Goal: Transaction & Acquisition: Book appointment/travel/reservation

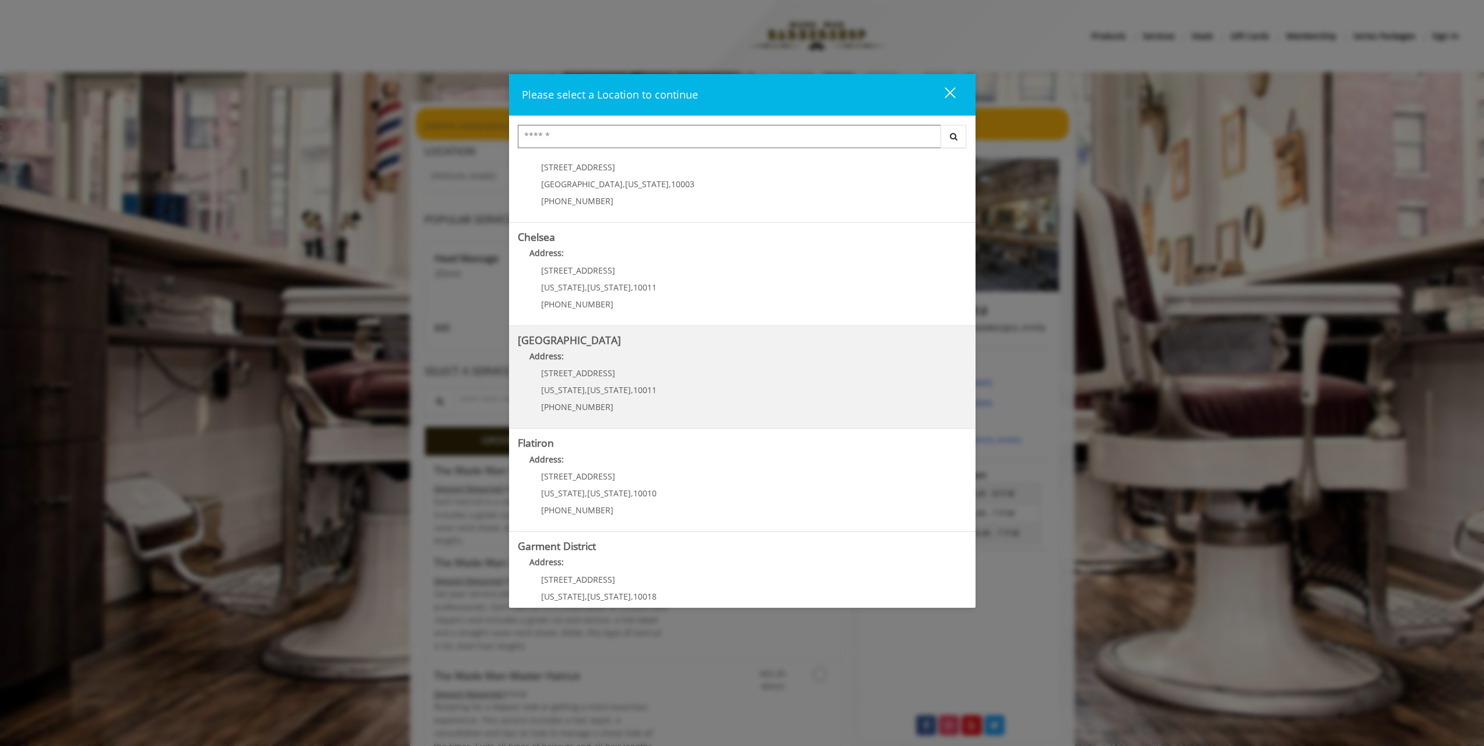
scroll to position [68, 0]
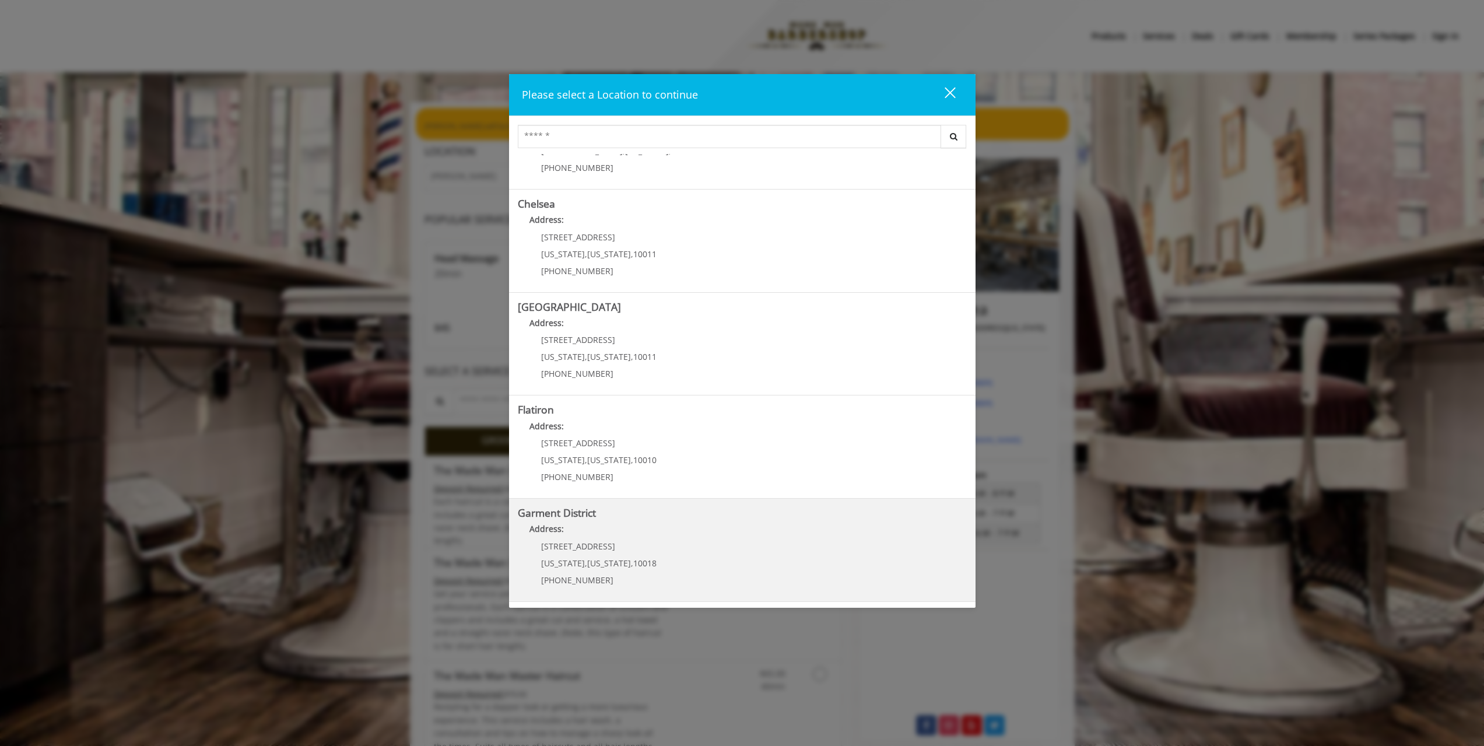
click at [667, 524] on District "Address:" at bounding box center [742, 531] width 449 height 19
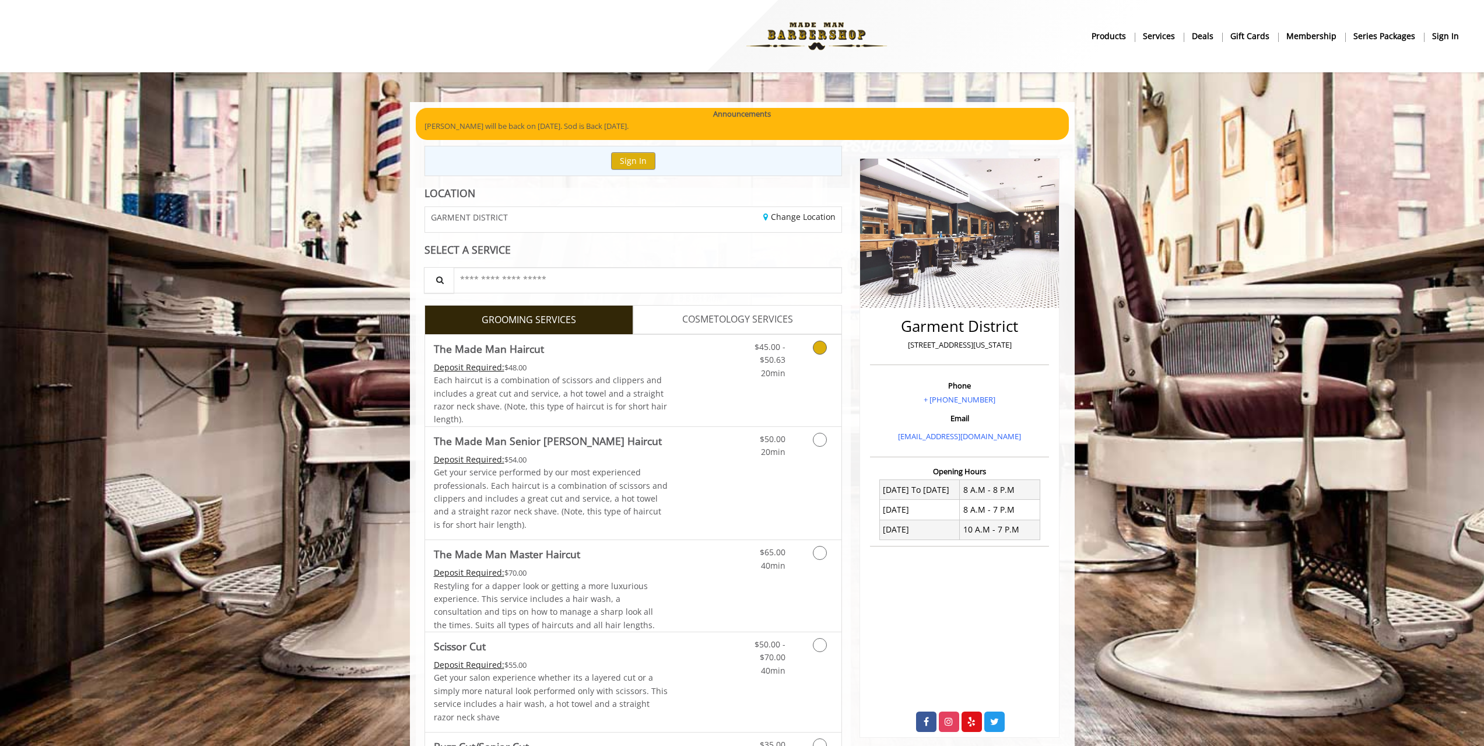
click at [644, 382] on span "Each haircut is a combination of scissors and clippers and includes a great cut…" at bounding box center [550, 399] width 233 height 50
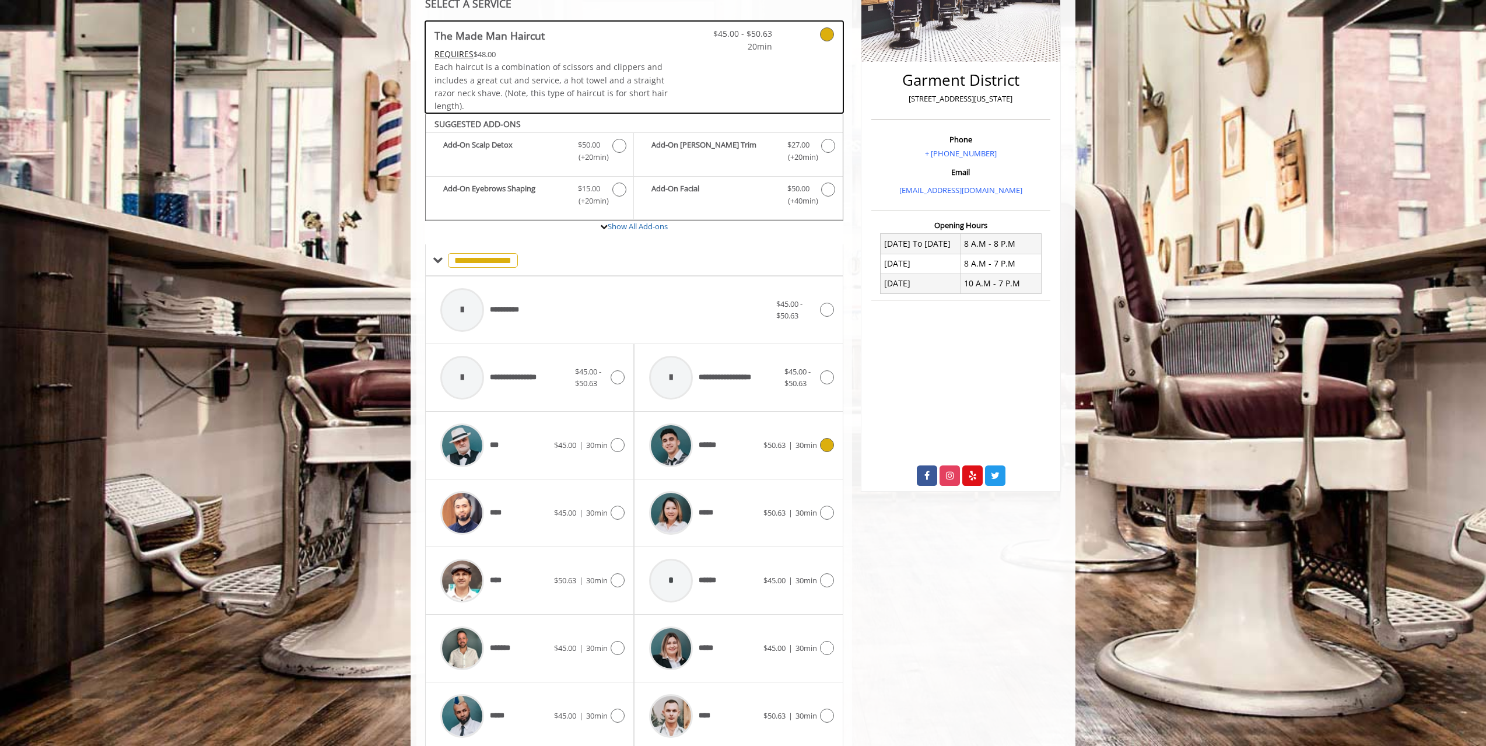
scroll to position [291, 0]
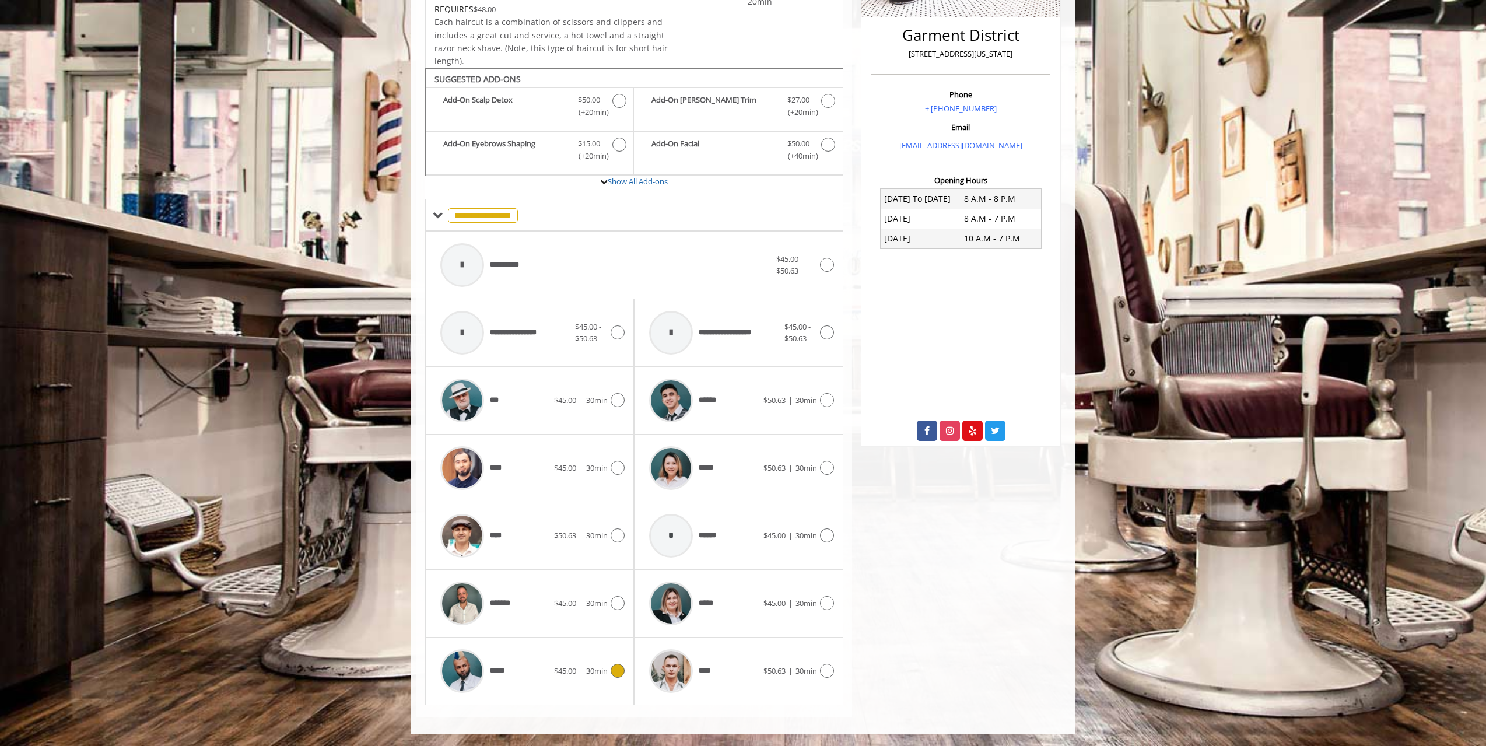
click at [595, 658] on div "***** $45.00 | 30min" at bounding box center [529, 670] width 190 height 55
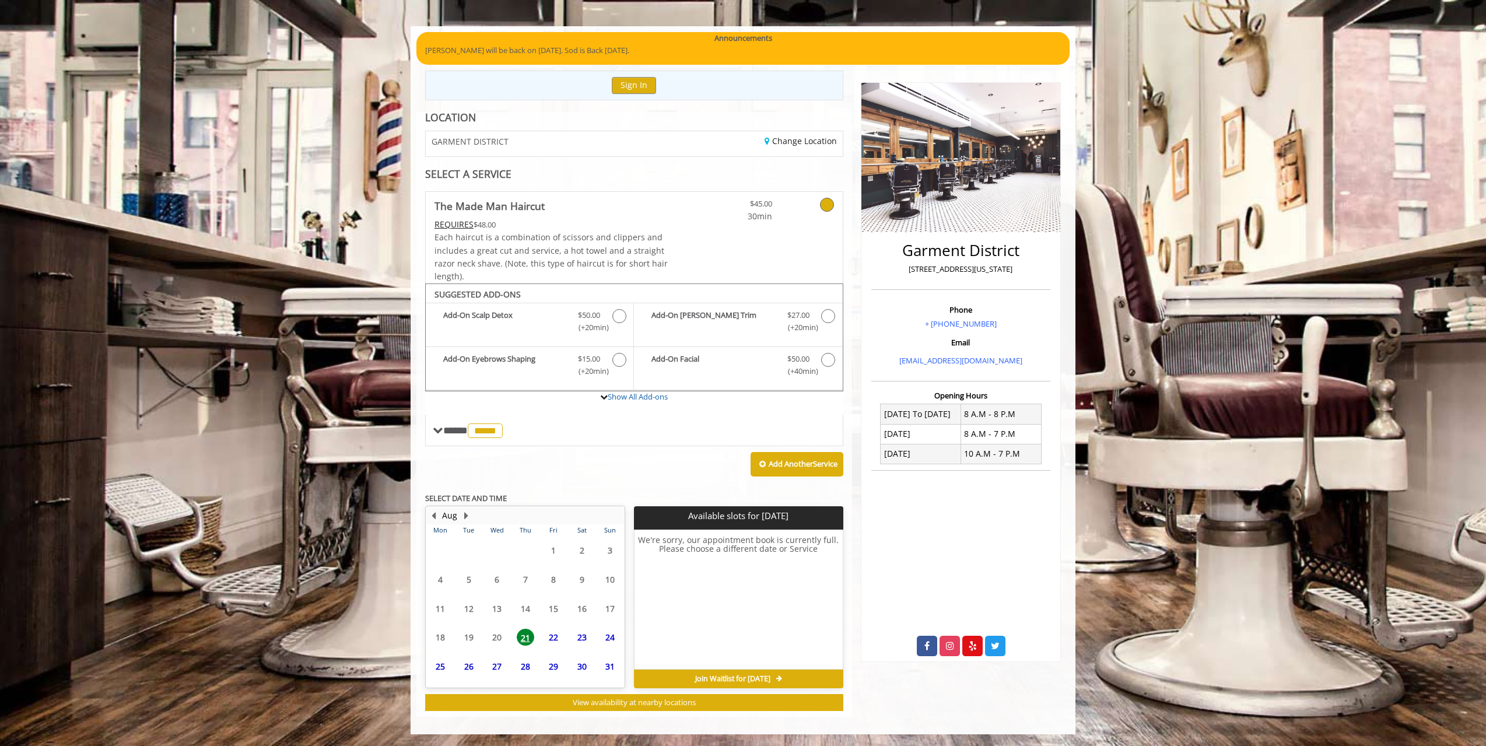
scroll to position [76, 0]
click at [581, 616] on span "23" at bounding box center [581, 614] width 17 height 17
click at [582, 616] on span "23" at bounding box center [581, 614] width 17 height 17
click at [557, 616] on span "22" at bounding box center [553, 614] width 17 height 17
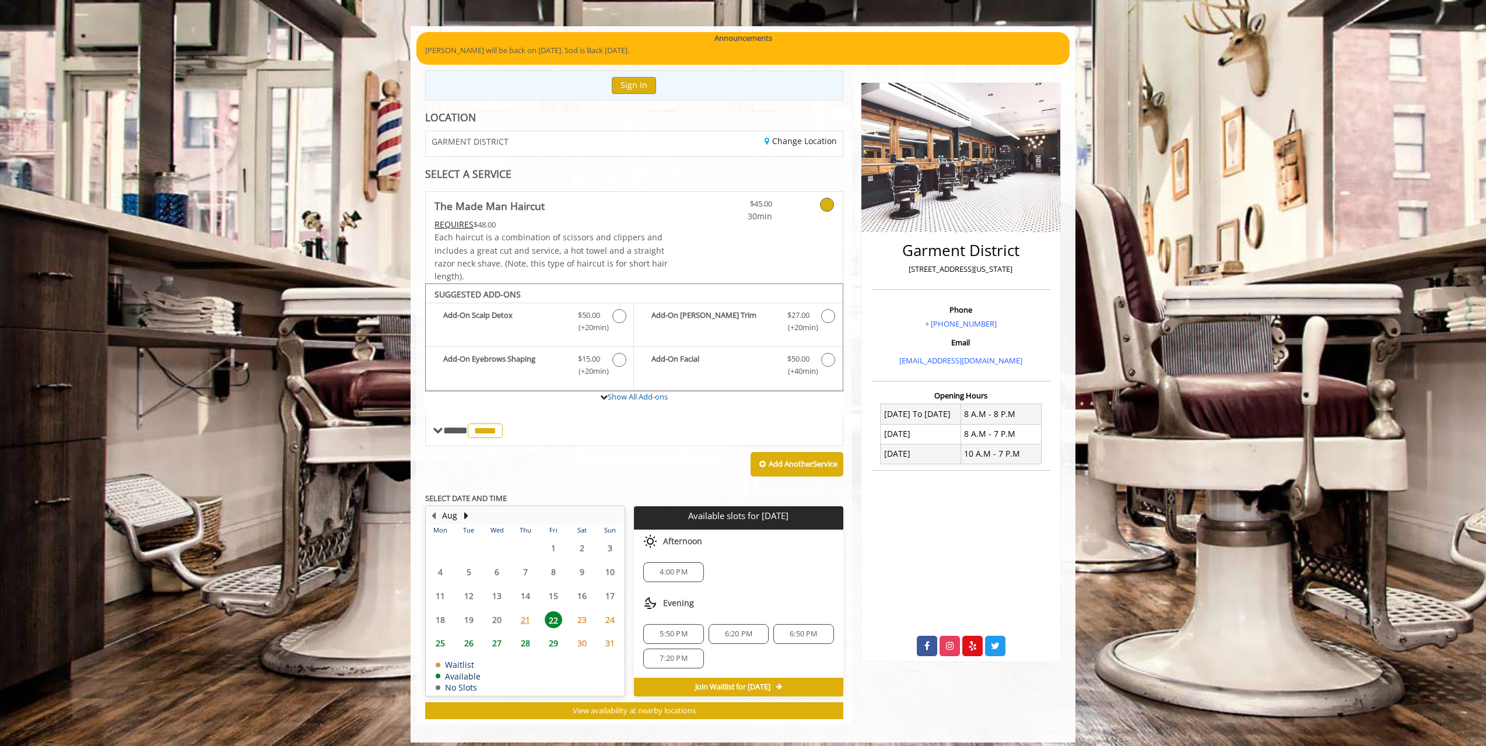
scroll to position [84, 0]
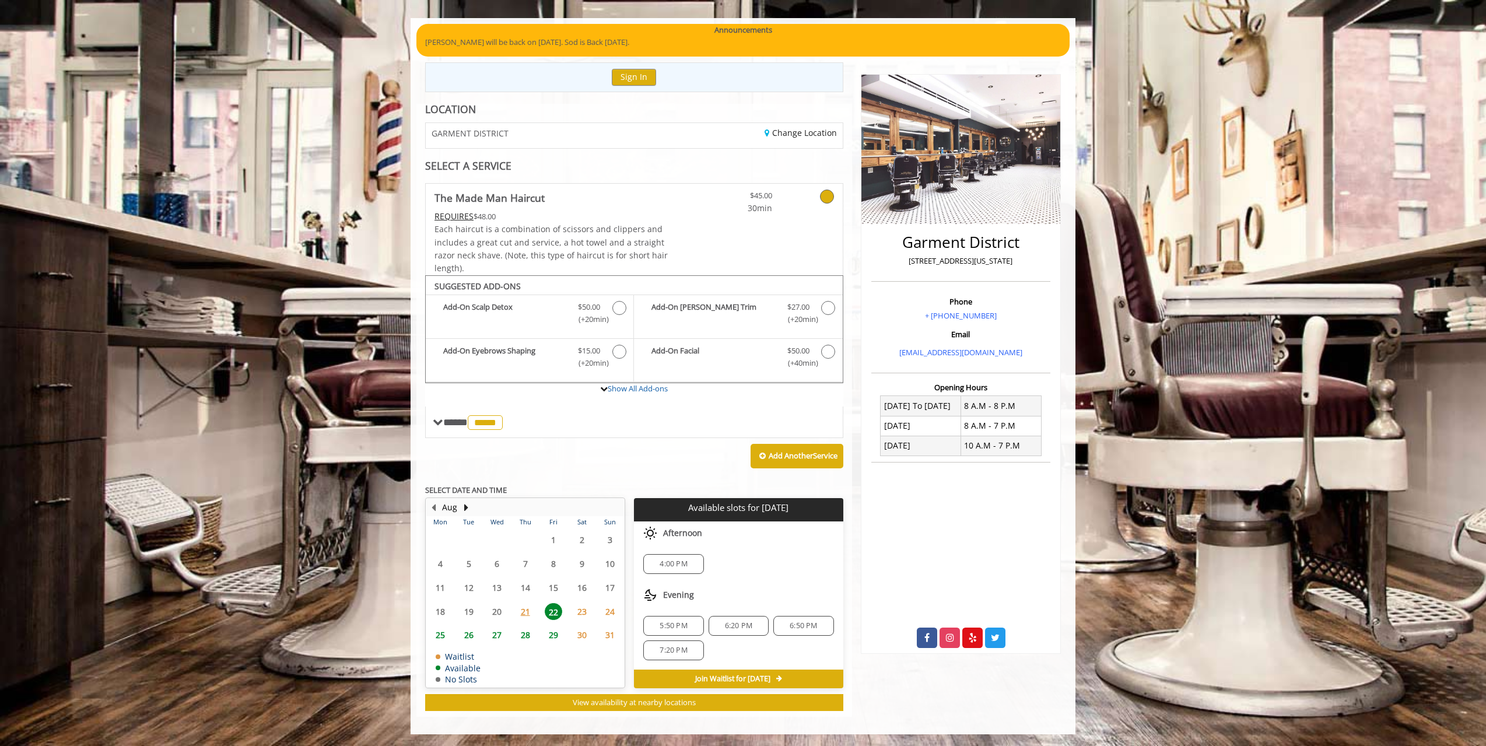
click at [687, 567] on span "4:00 PM" at bounding box center [672, 563] width 27 height 9
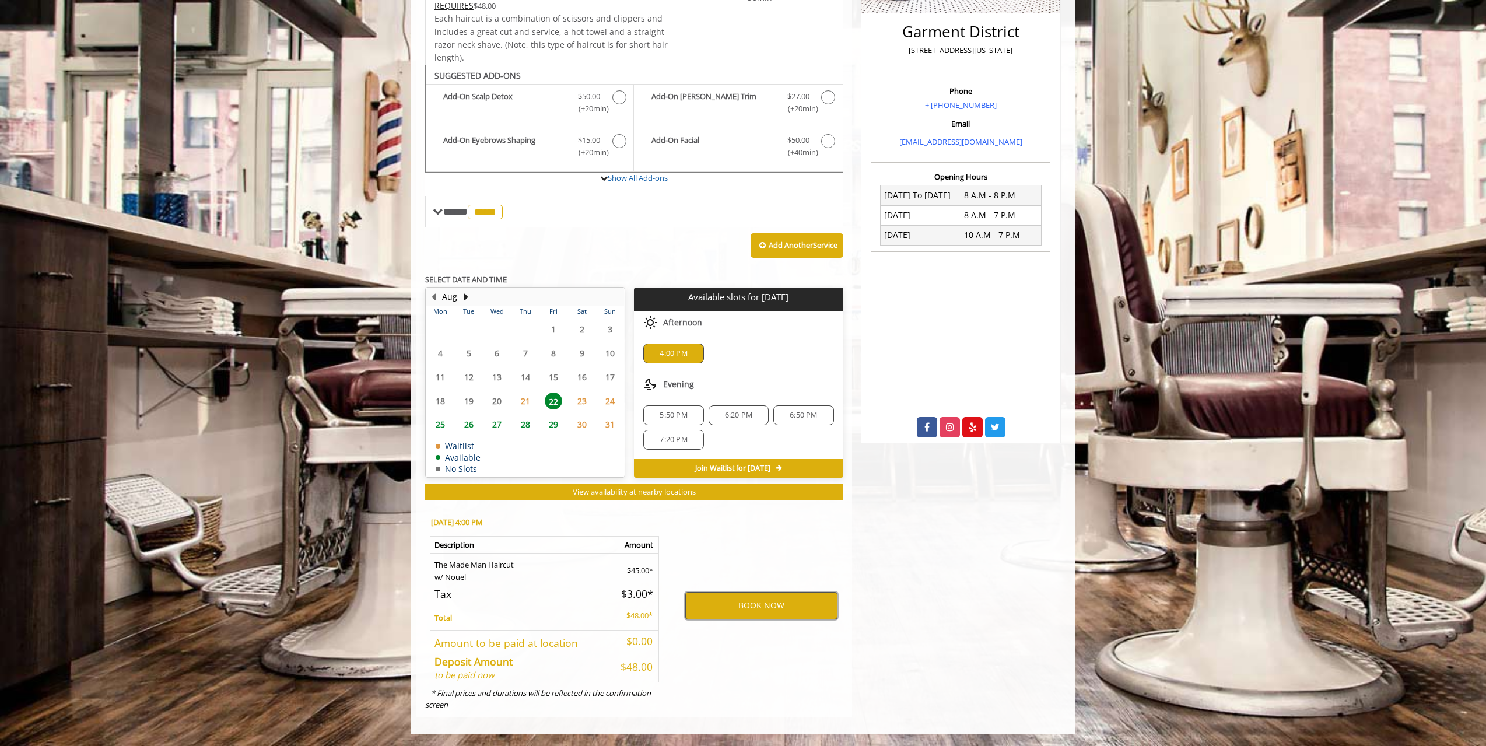
click at [707, 609] on button "BOOK NOW" at bounding box center [761, 605] width 152 height 27
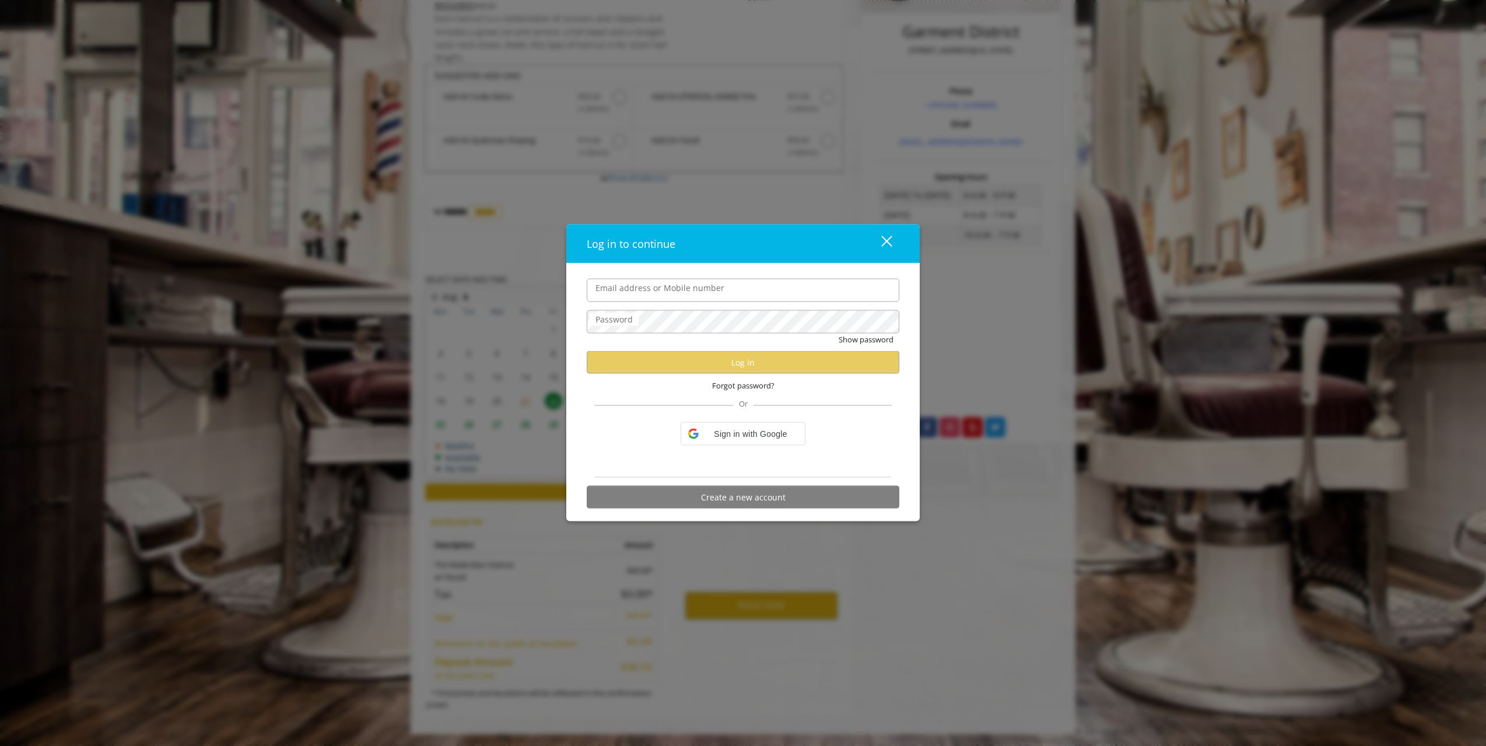
type input "**********"
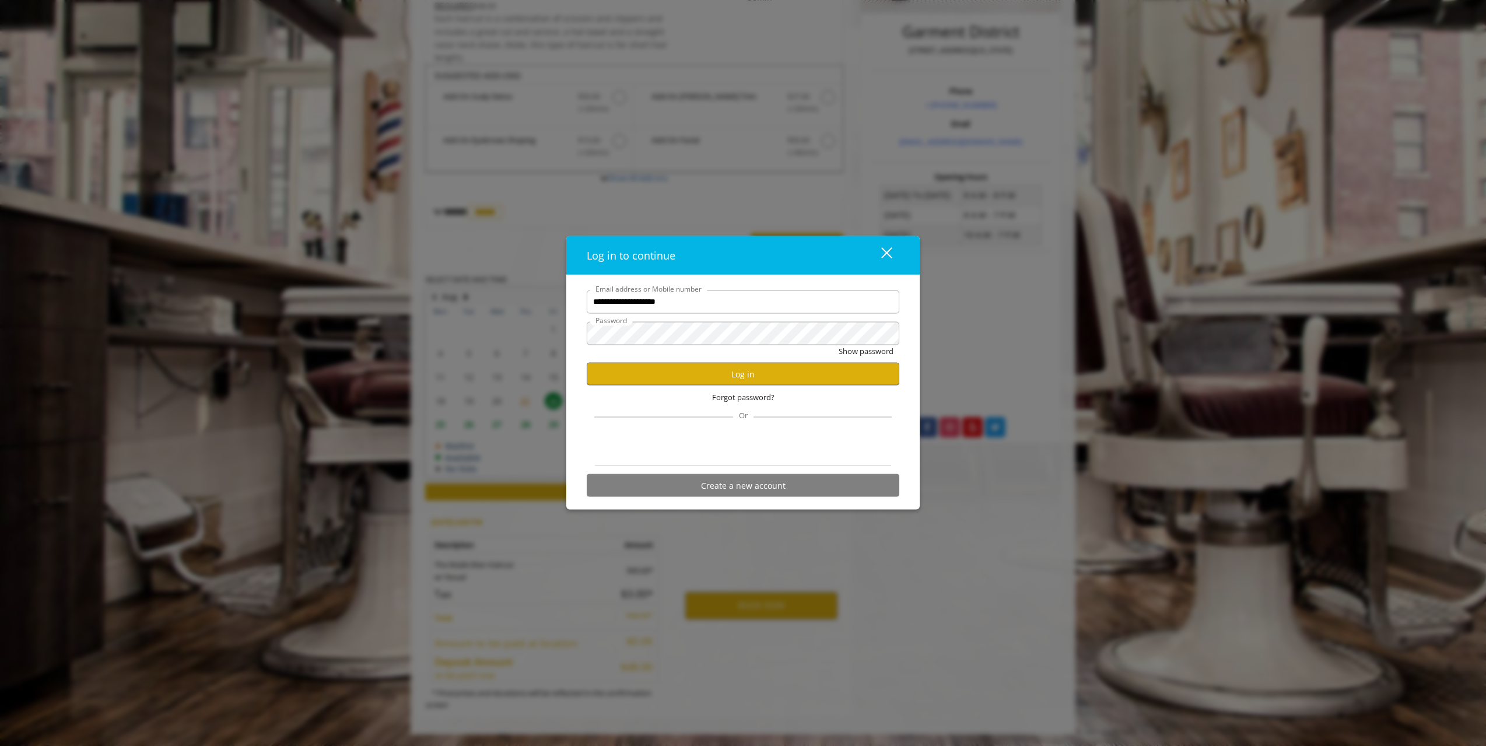
scroll to position [0, 0]
click at [701, 375] on button "Log in" at bounding box center [743, 374] width 312 height 23
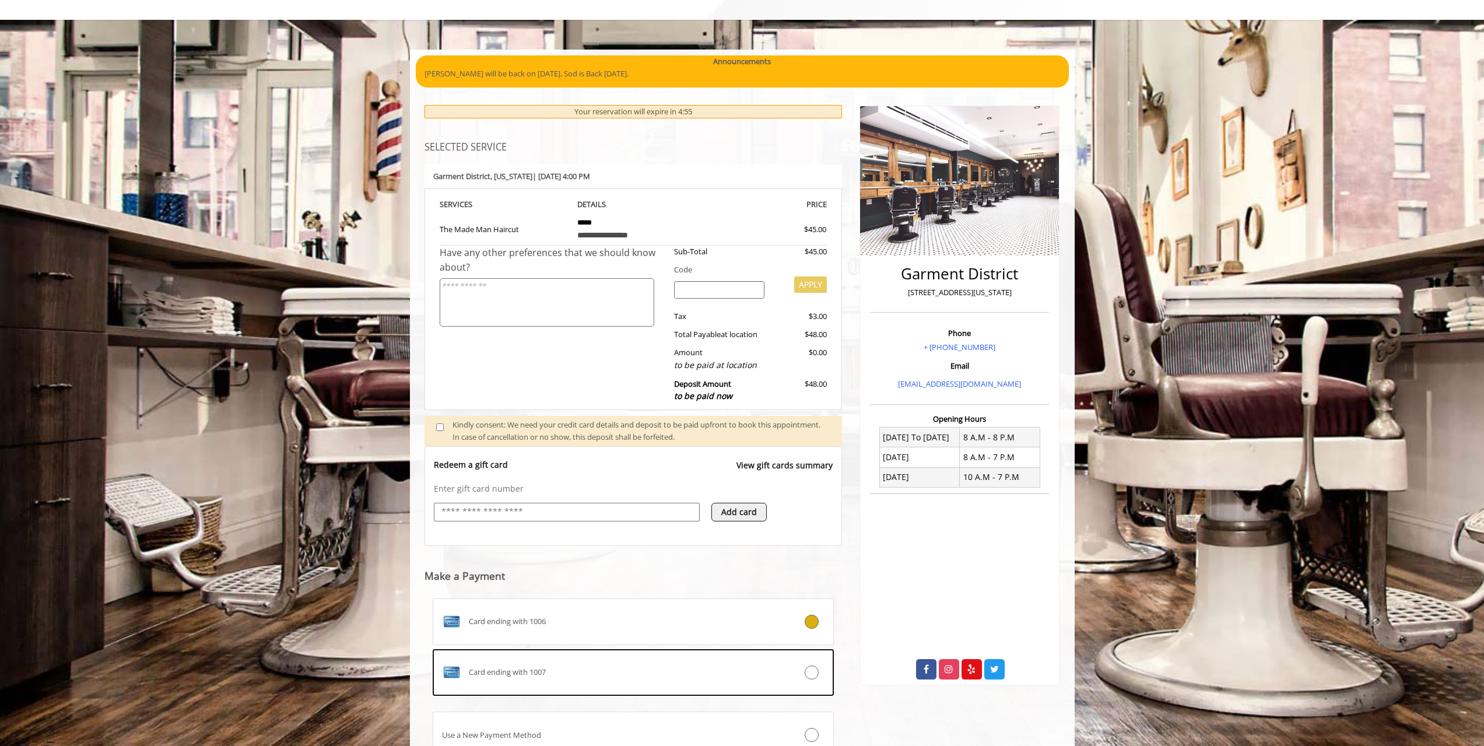
scroll to position [117, 0]
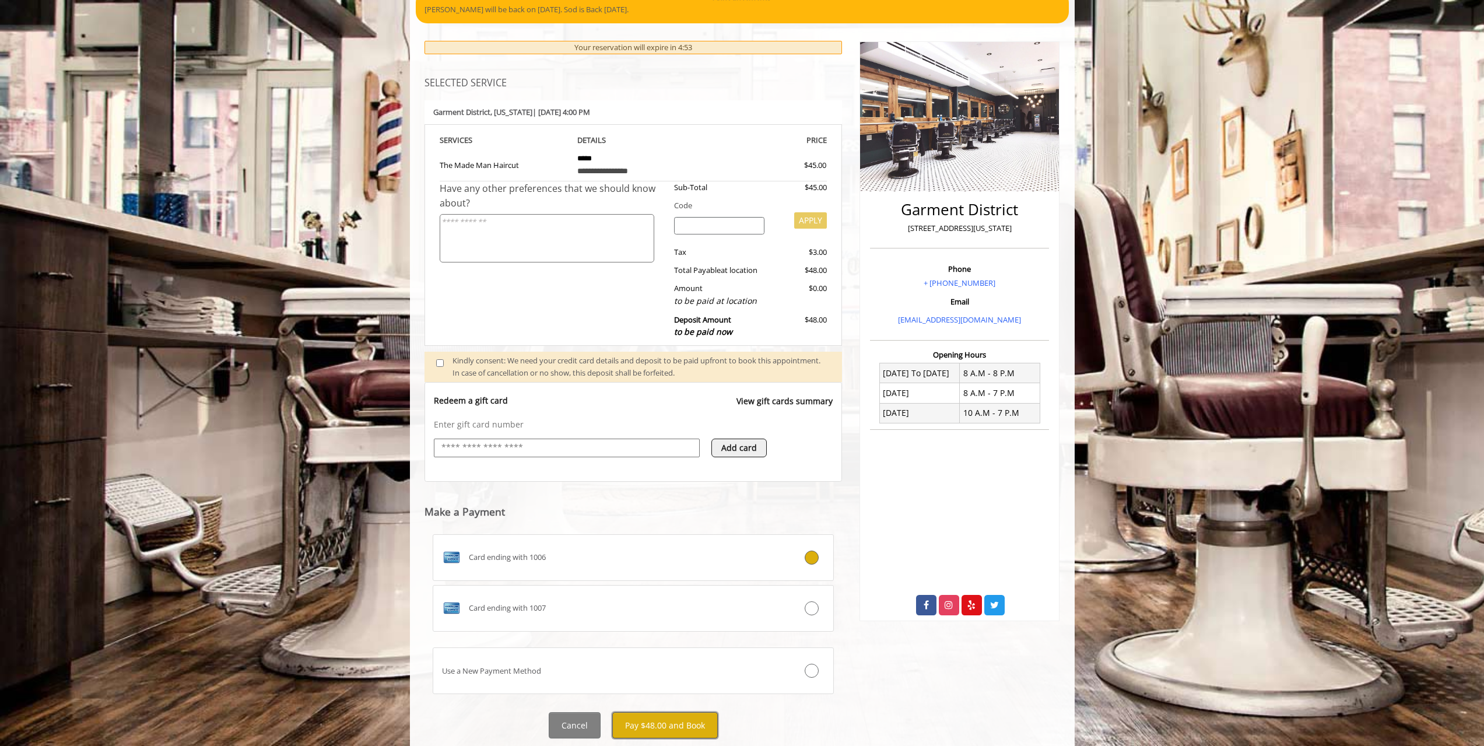
click at [676, 721] on button "Pay $48.00 and Book" at bounding box center [665, 725] width 106 height 26
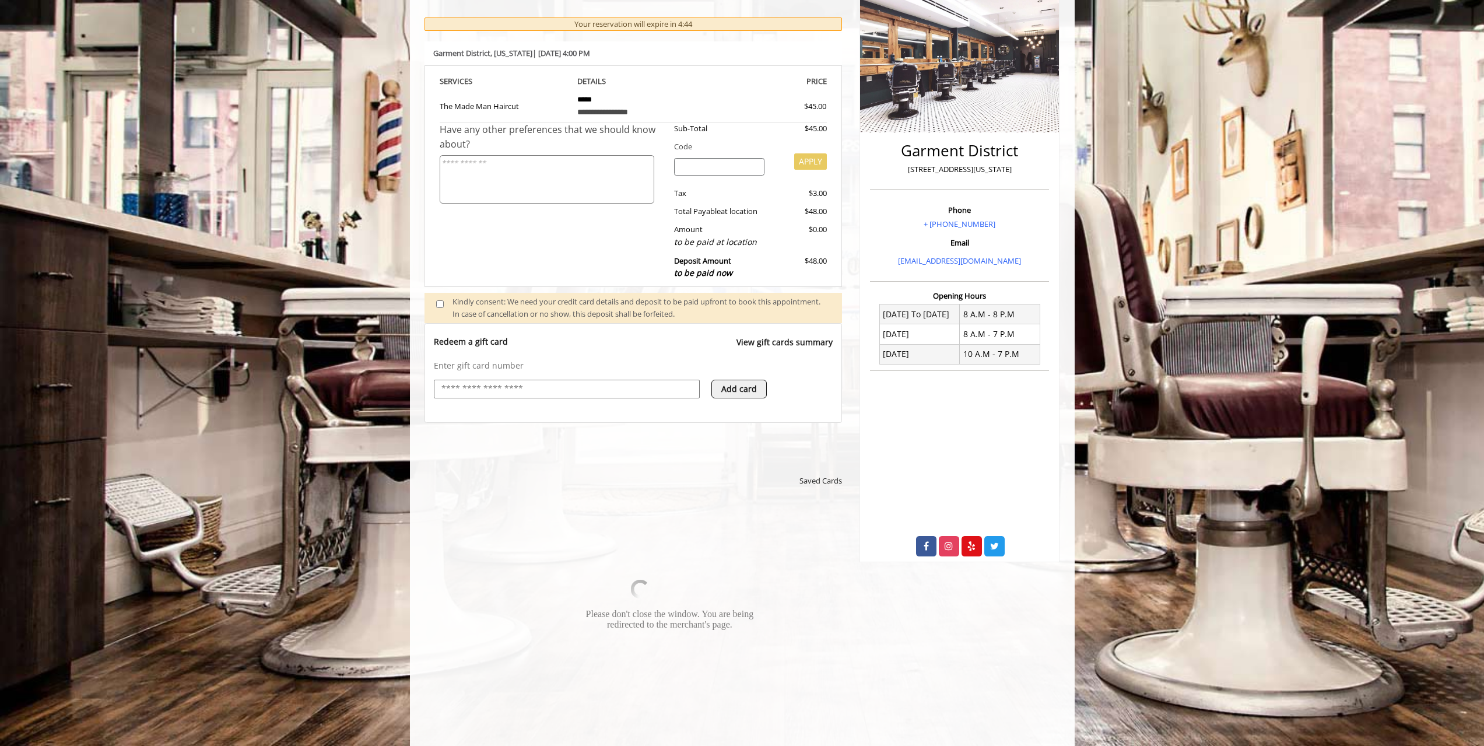
scroll to position [349, 0]
